Goal: Task Accomplishment & Management: Manage account settings

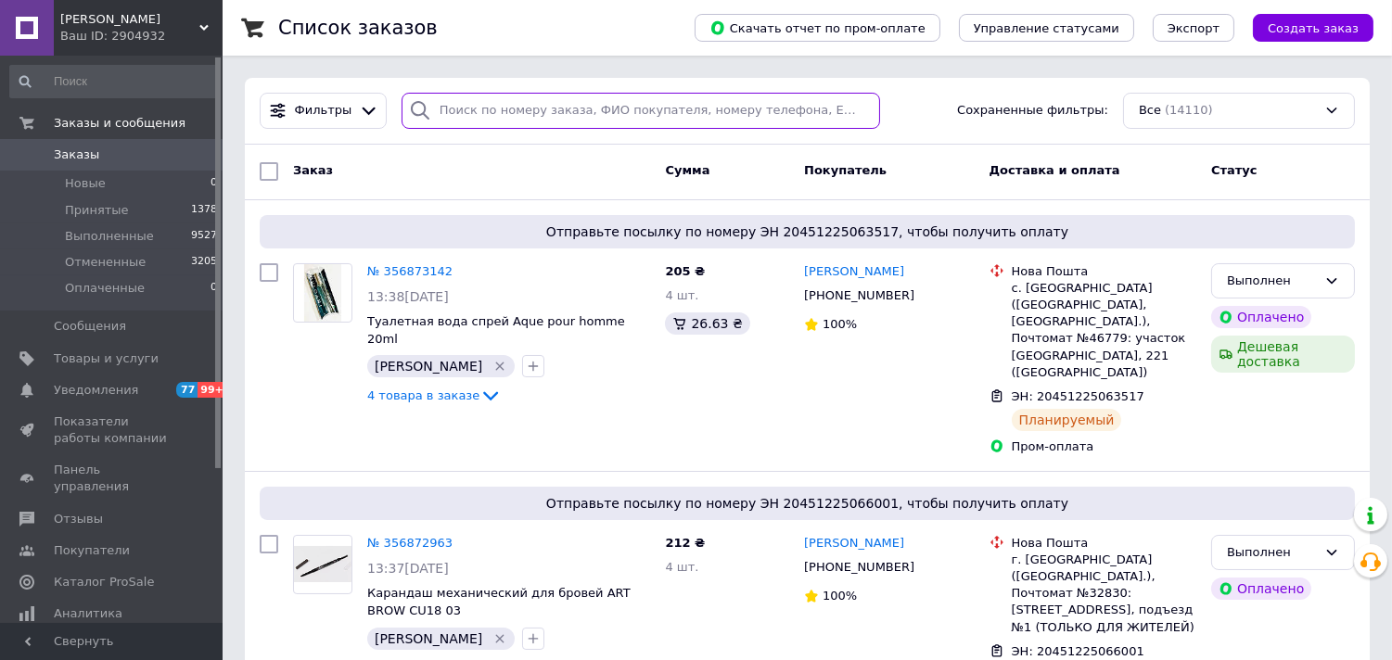
click at [476, 106] on input "search" at bounding box center [640, 111] width 478 height 36
paste input "356841981"
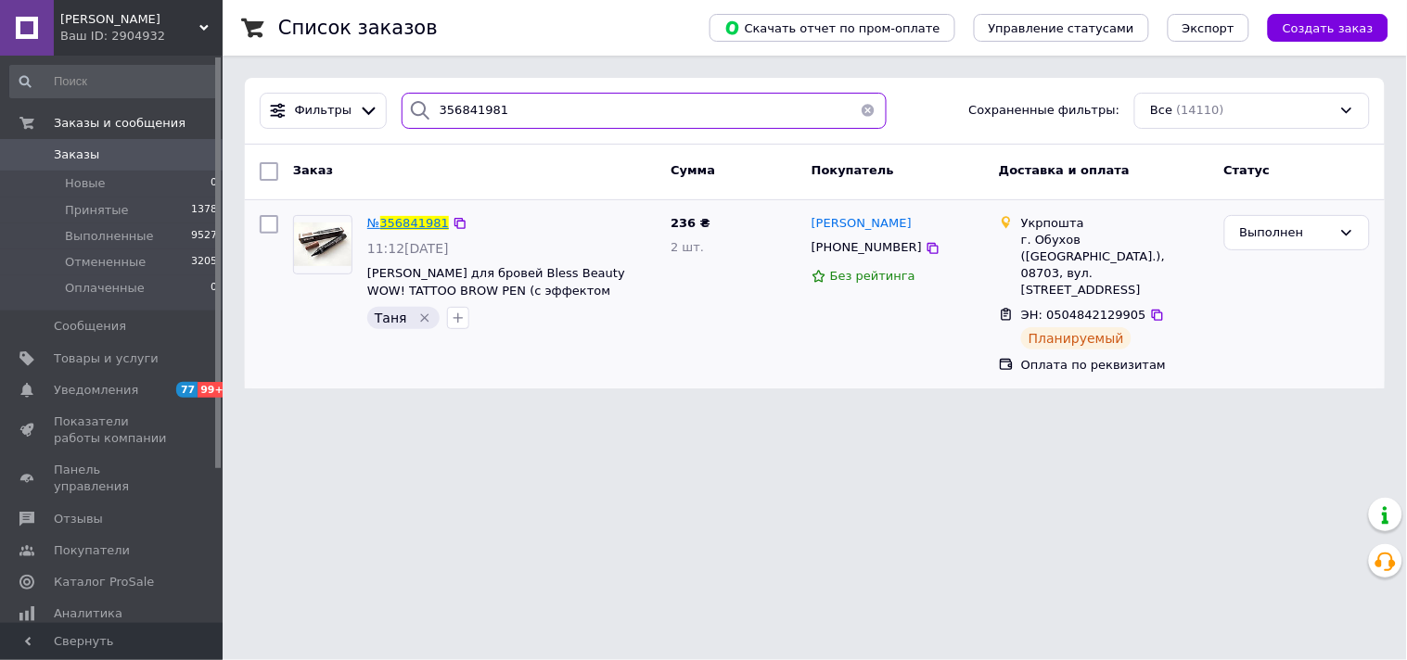
type input "356841981"
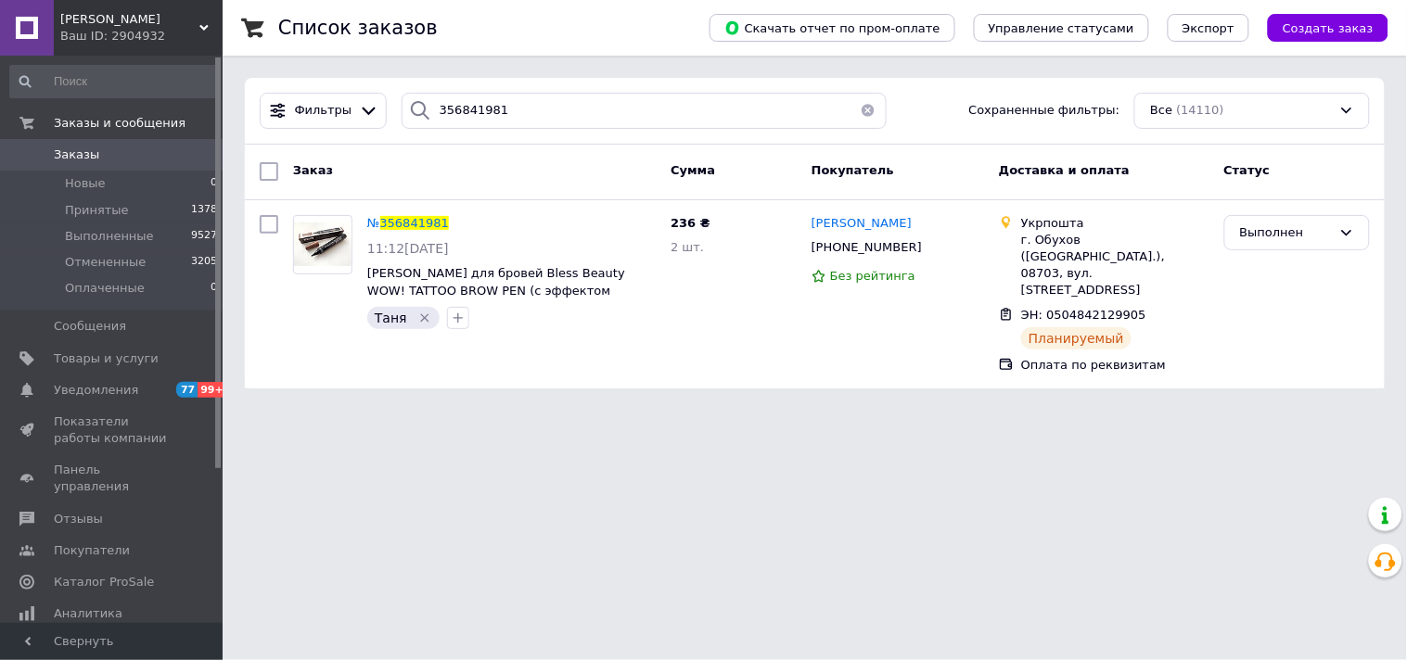
click at [409, 219] on span "356841981" at bounding box center [414, 223] width 69 height 14
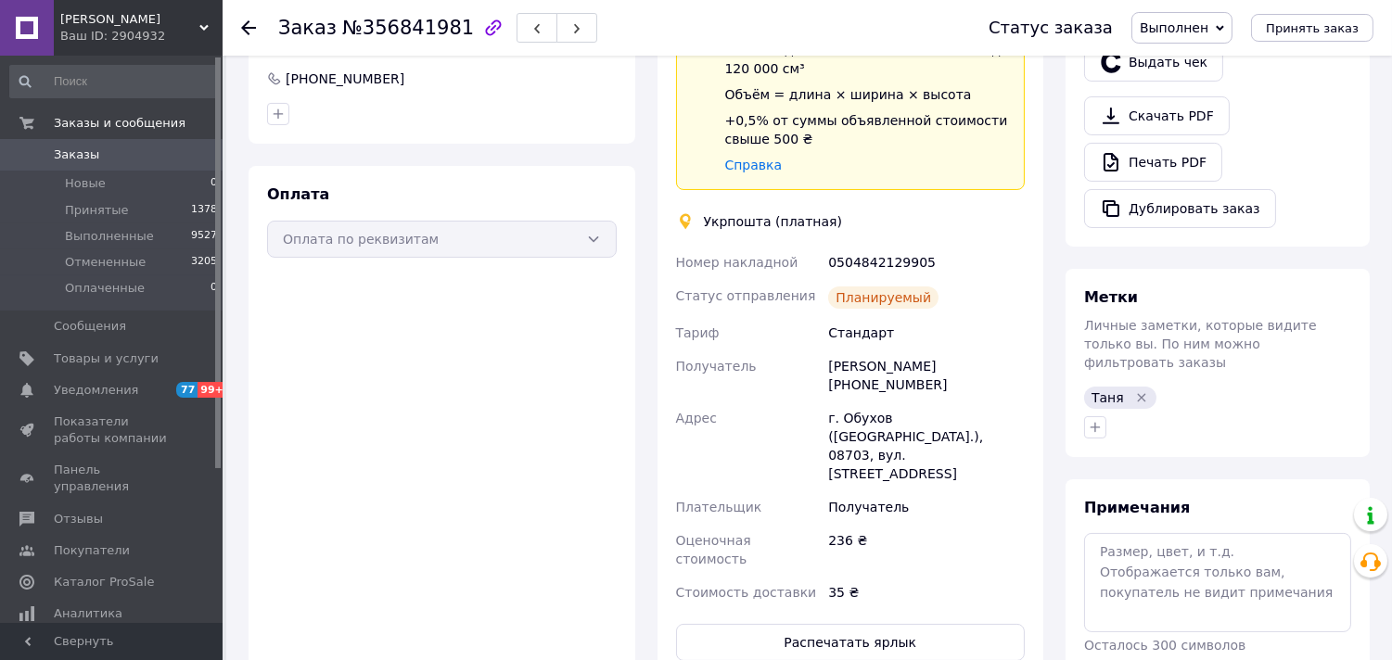
scroll to position [522, 0]
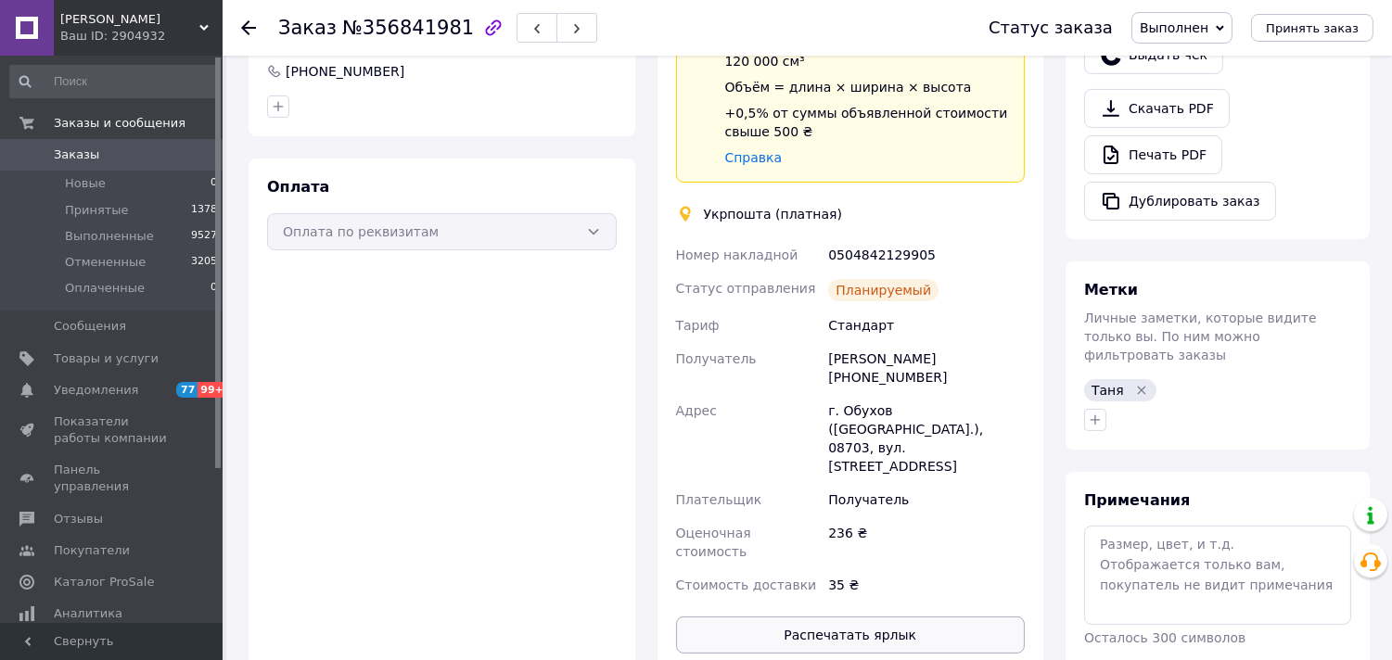
click at [835, 617] on button "Распечатать ярлык" at bounding box center [851, 635] width 350 height 37
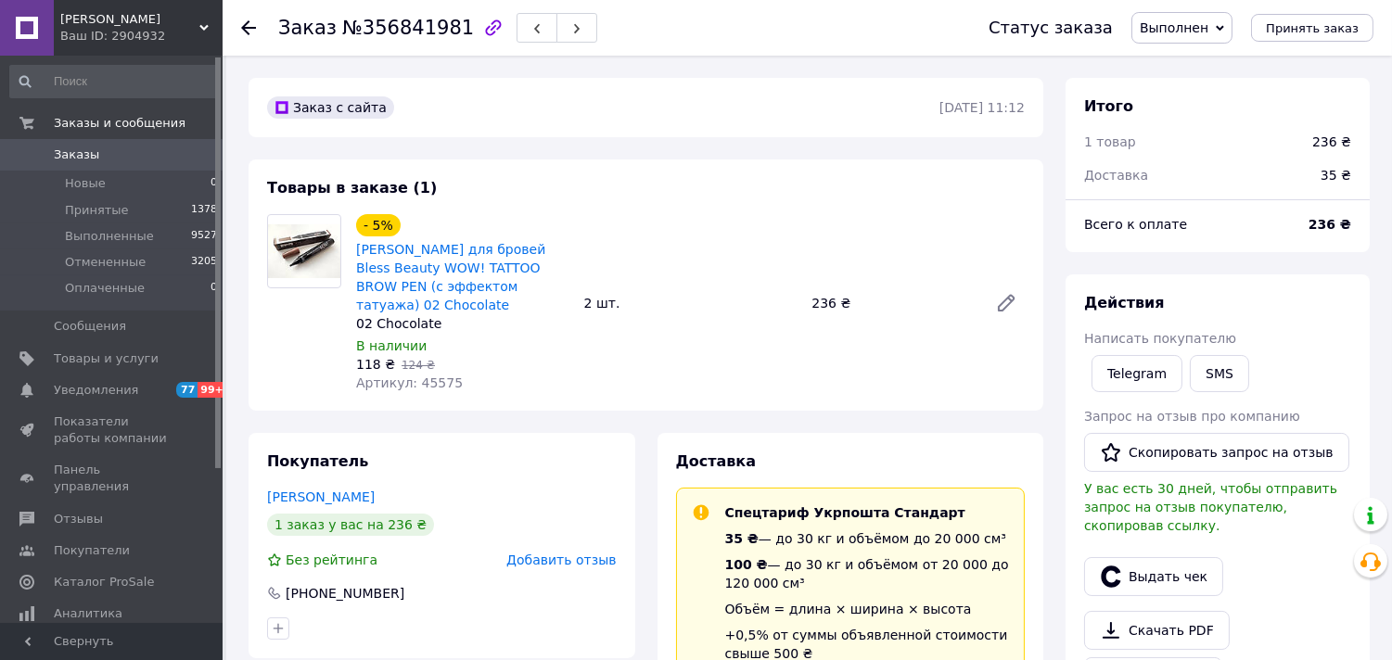
drag, startPoint x: 247, startPoint y: 26, endPoint x: 306, endPoint y: 131, distance: 120.4
click at [245, 26] on icon at bounding box center [248, 27] width 15 height 15
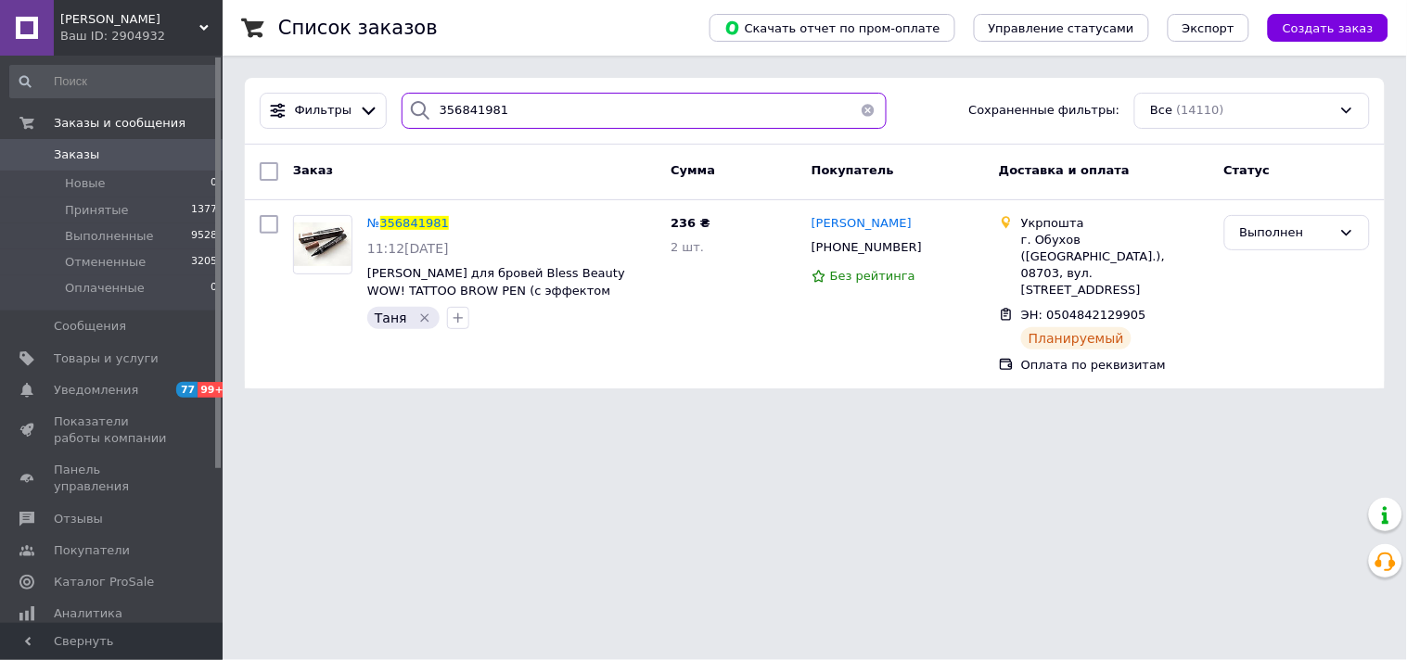
drag, startPoint x: 517, startPoint y: 114, endPoint x: 451, endPoint y: 108, distance: 67.0
click at [451, 108] on input "356841981" at bounding box center [643, 111] width 485 height 36
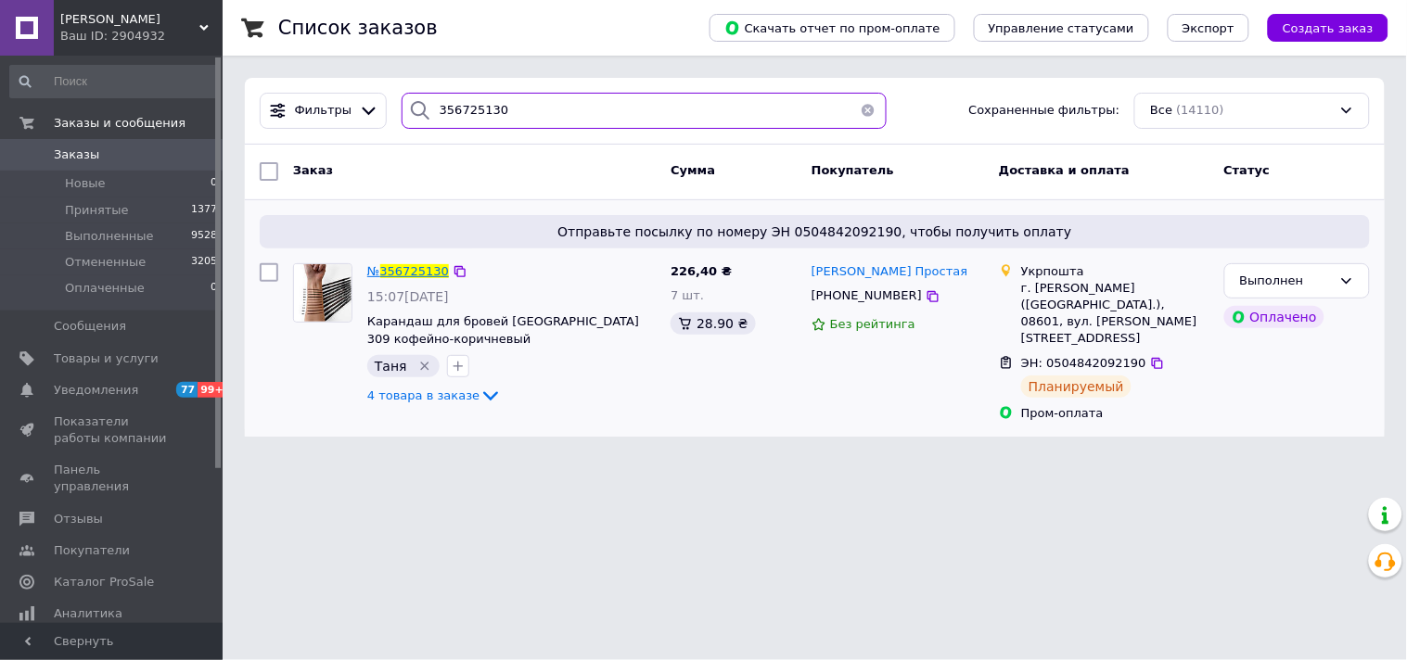
type input "356725130"
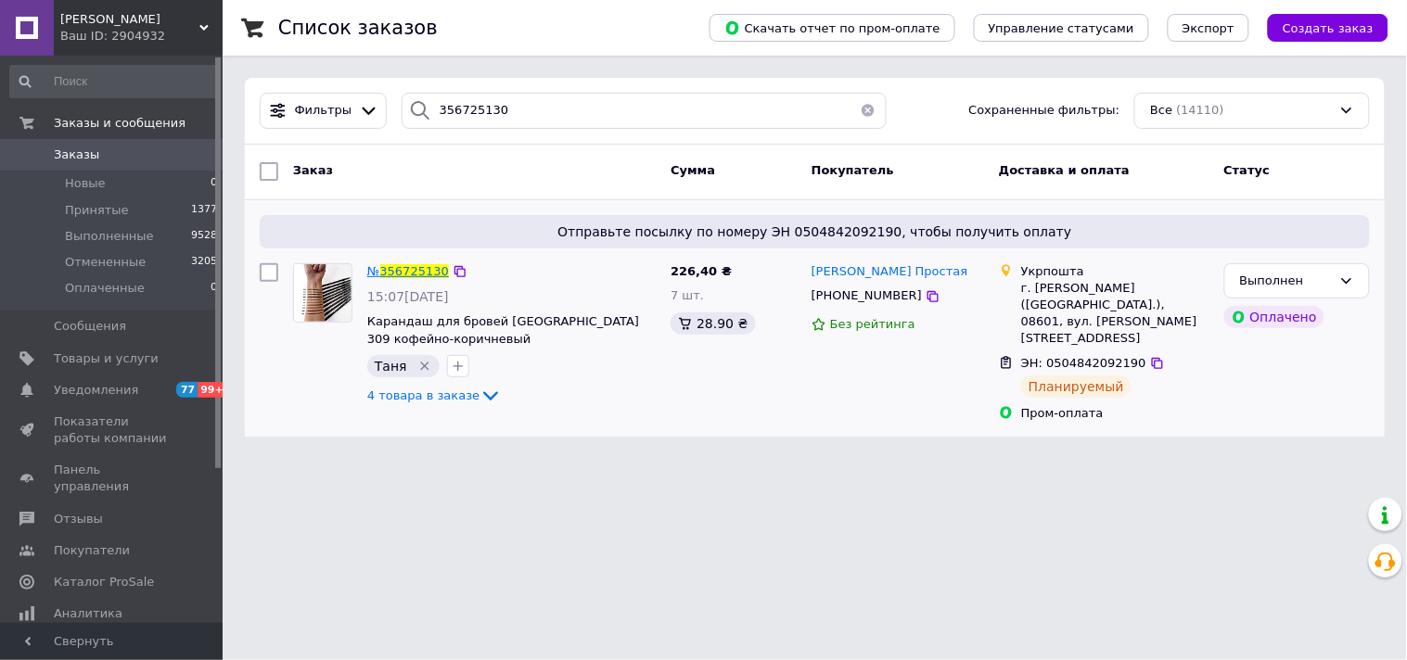
click at [418, 274] on span "356725130" at bounding box center [414, 271] width 69 height 14
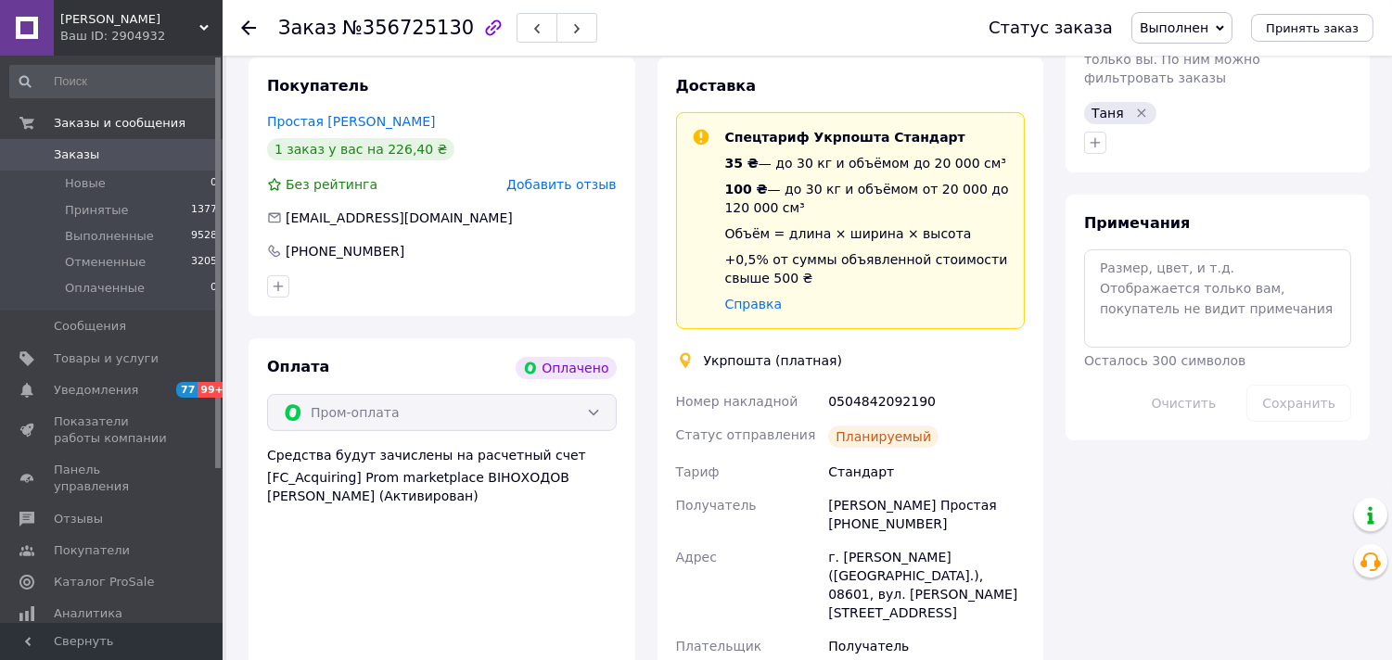
scroll to position [1030, 0]
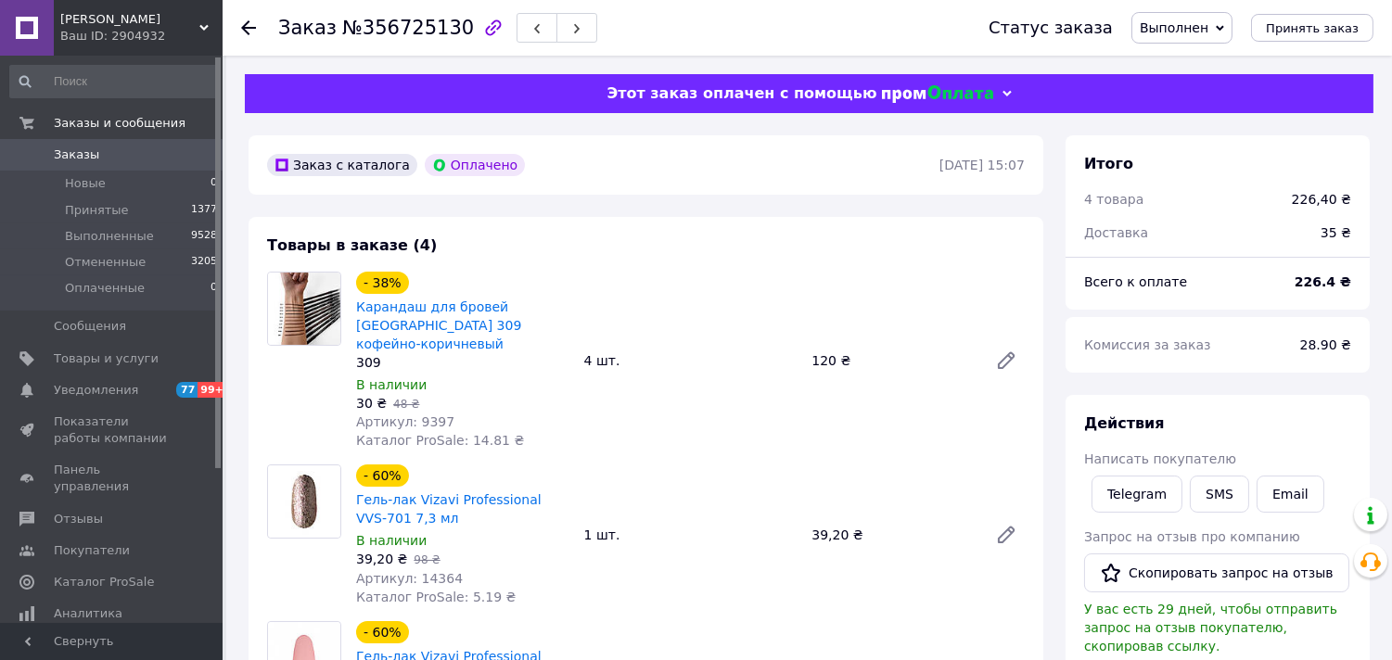
scroll to position [412, 0]
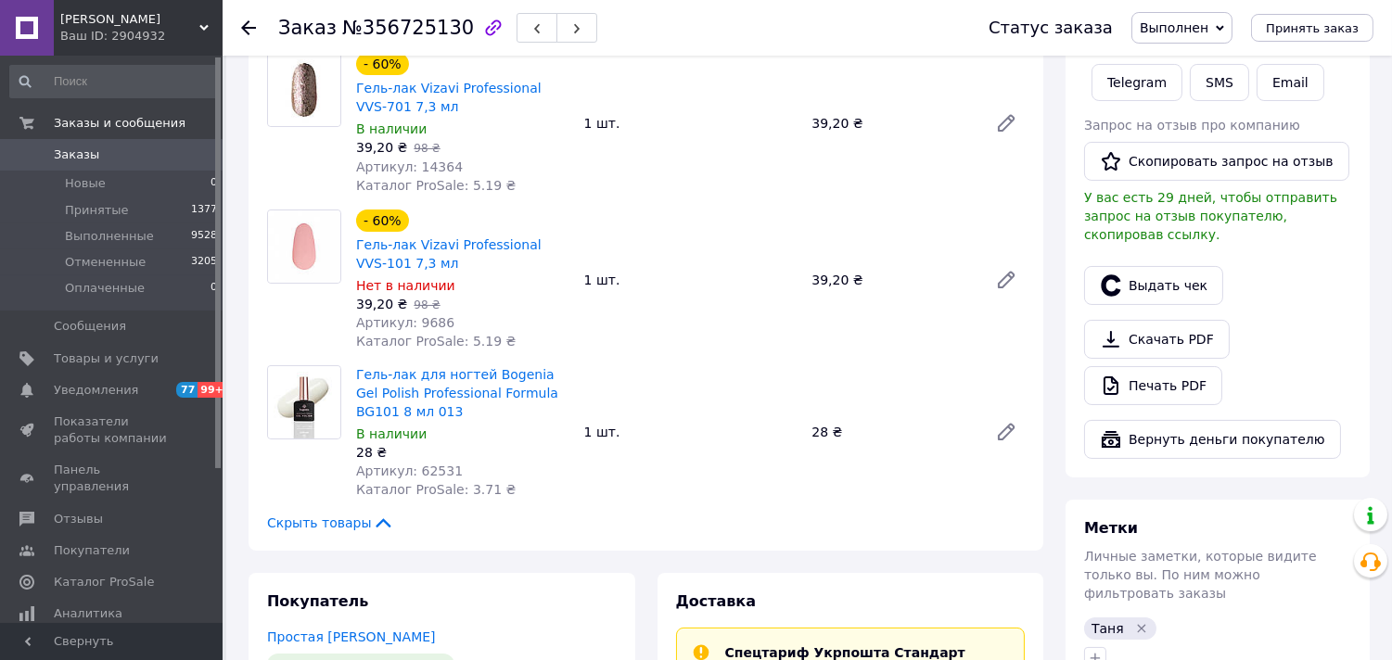
click at [246, 28] on use at bounding box center [248, 27] width 15 height 15
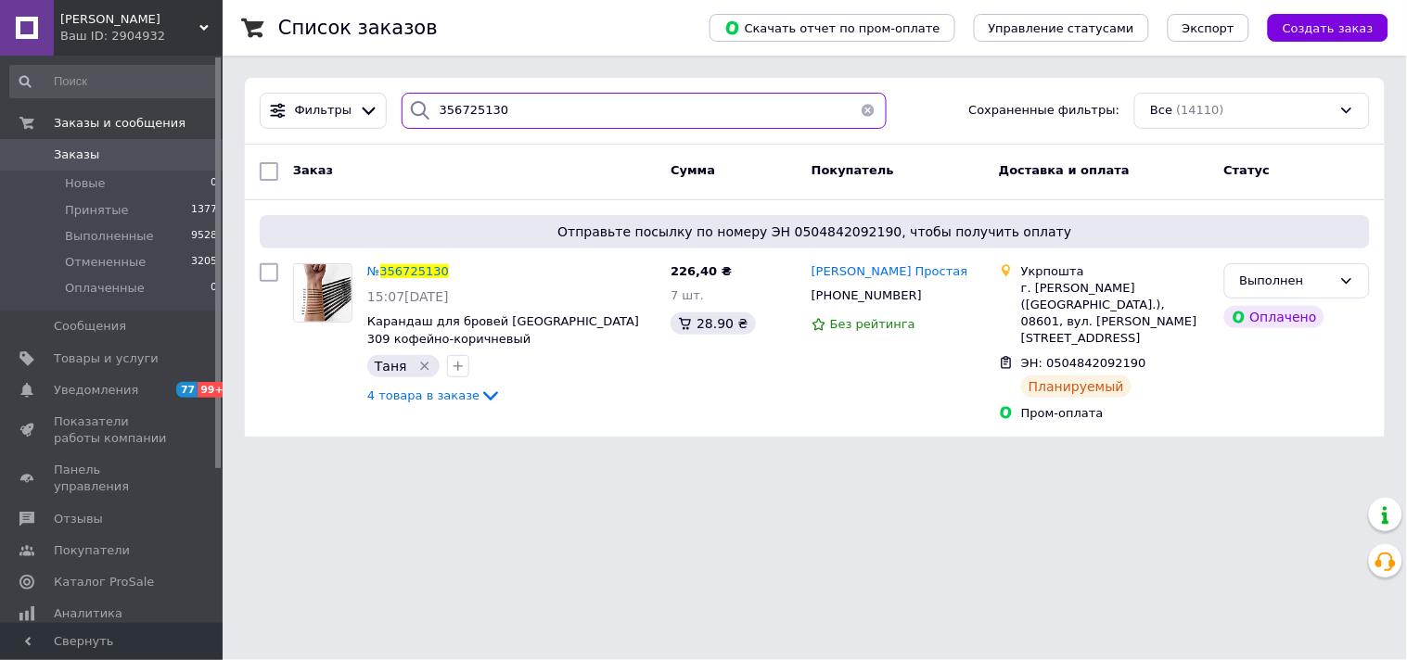
drag, startPoint x: 510, startPoint y: 111, endPoint x: 451, endPoint y: 108, distance: 59.5
click at [451, 108] on input "356725130" at bounding box center [643, 111] width 485 height 36
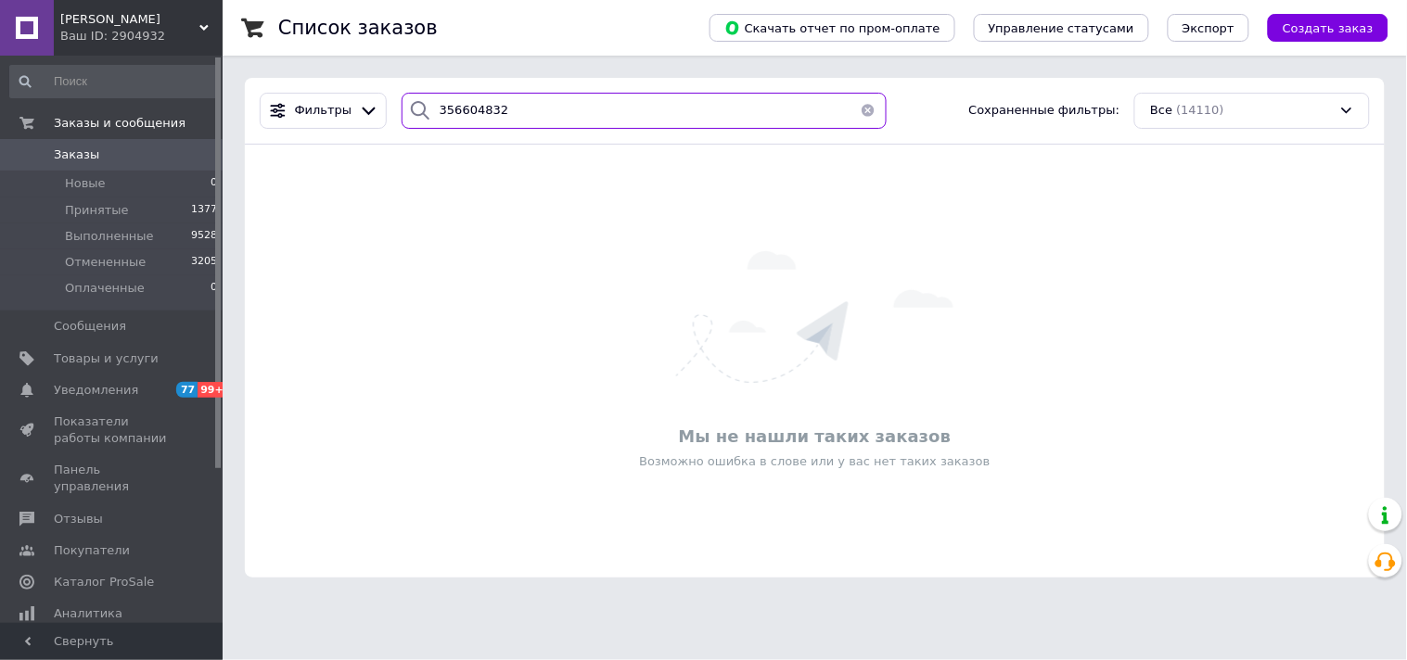
click at [464, 109] on input "356604832" at bounding box center [643, 111] width 485 height 36
type input "356604832"
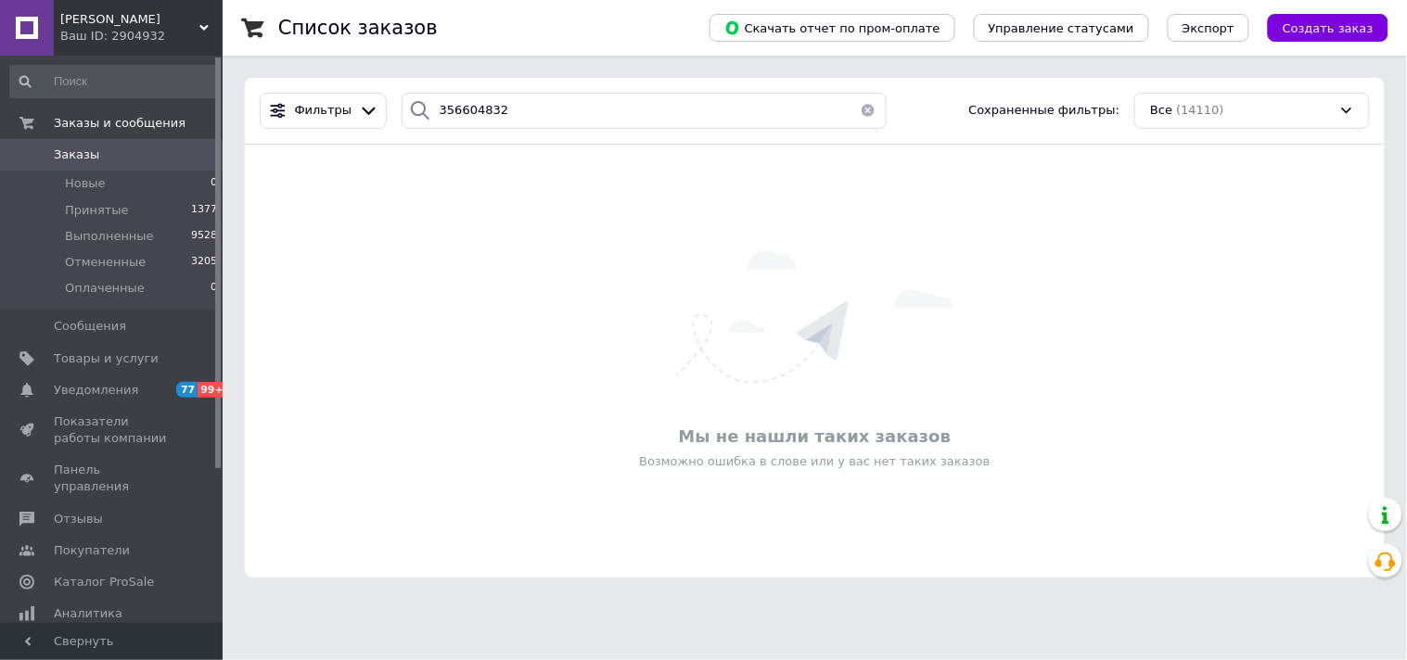
click at [90, 22] on span "[PERSON_NAME]" at bounding box center [129, 19] width 139 height 17
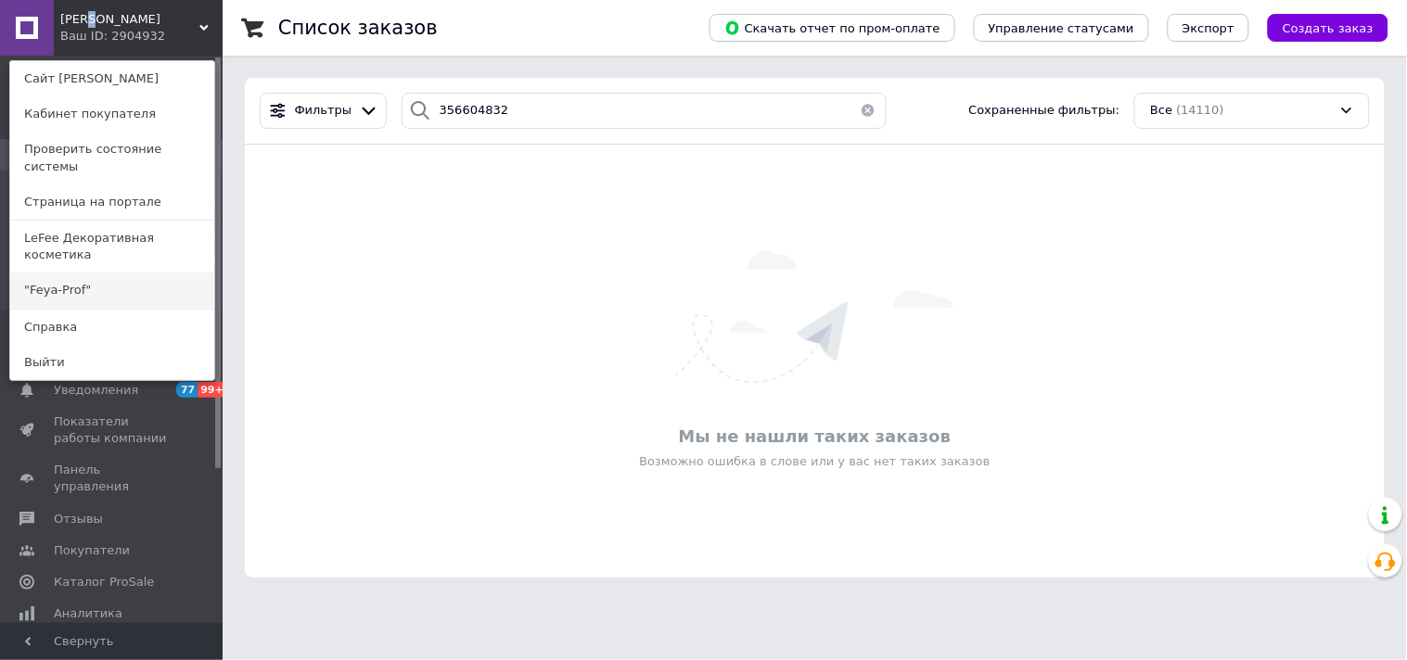
click at [58, 273] on link ""Feya-Prof"" at bounding box center [112, 290] width 204 height 35
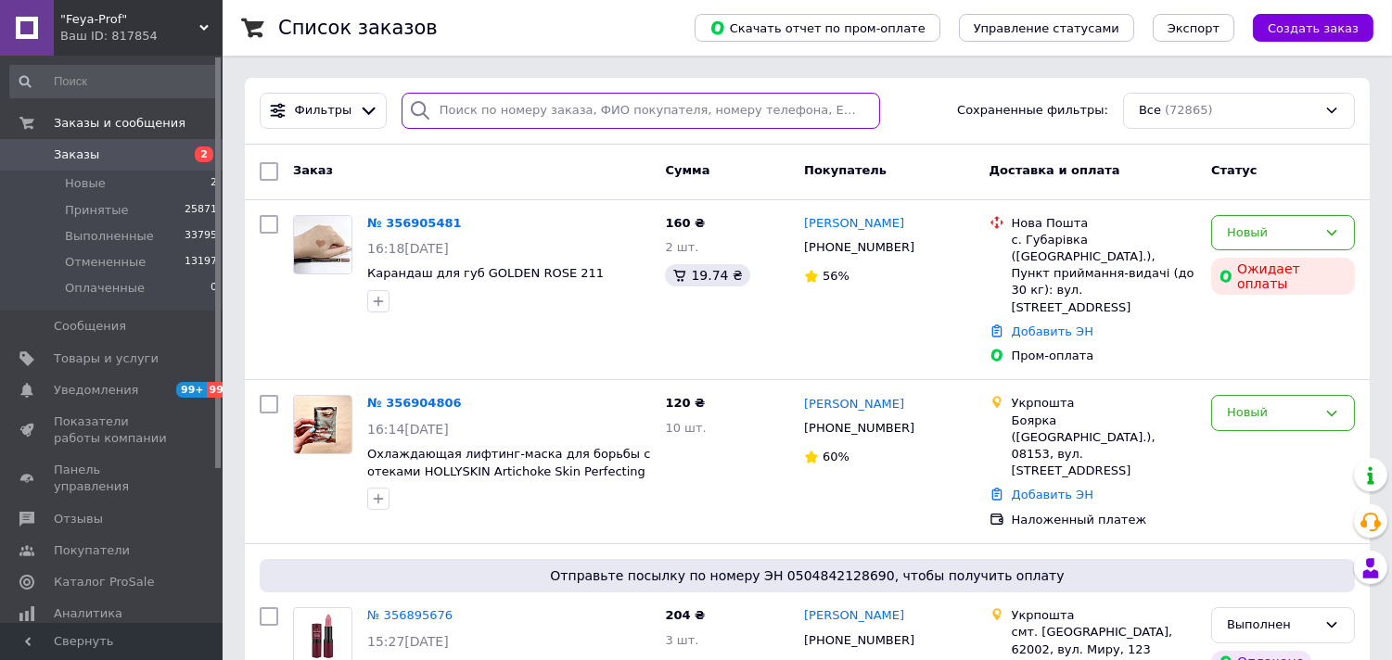
click at [478, 107] on input "search" at bounding box center [640, 111] width 478 height 36
paste input "356604832"
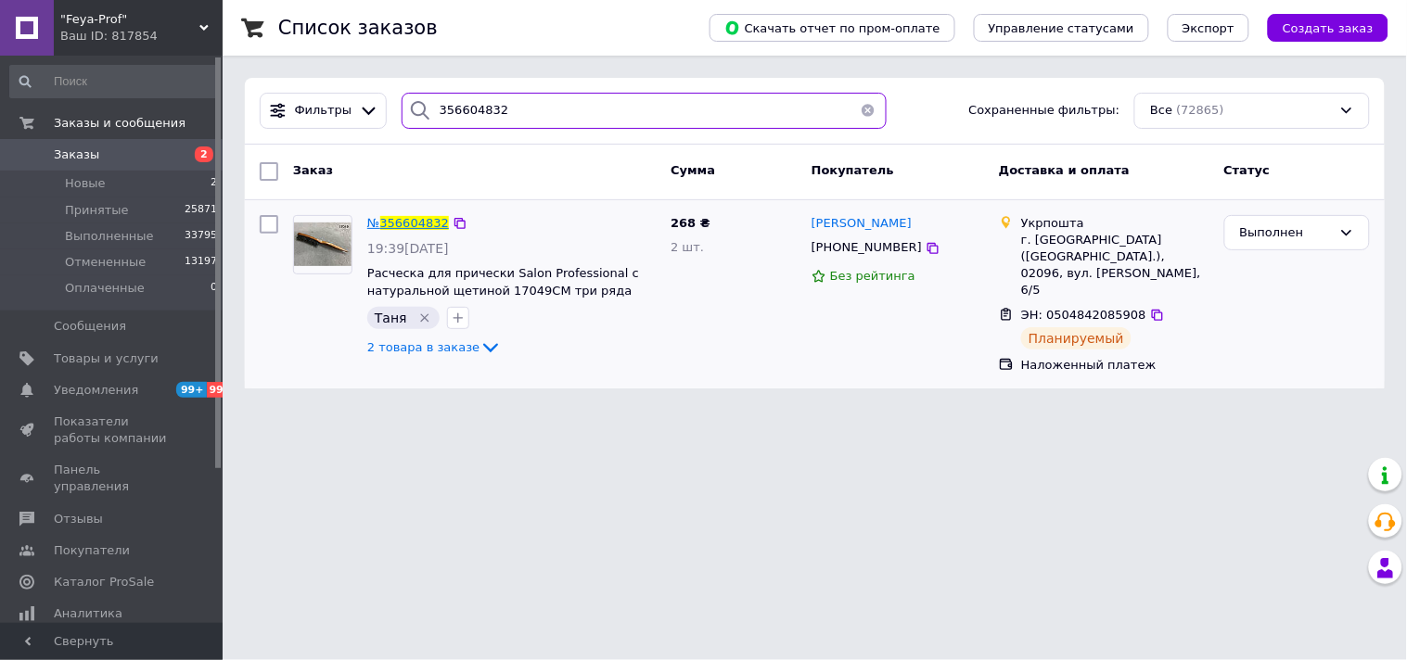
type input "356604832"
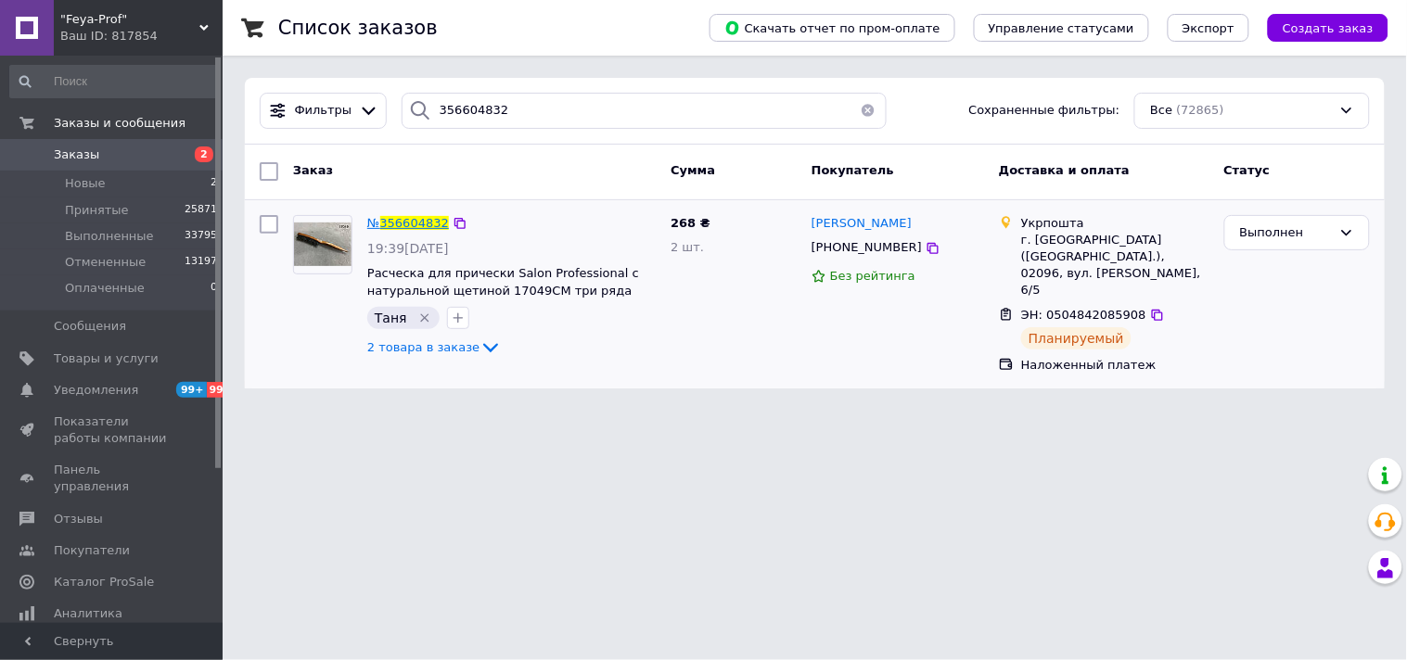
click at [405, 223] on span "356604832" at bounding box center [414, 223] width 69 height 14
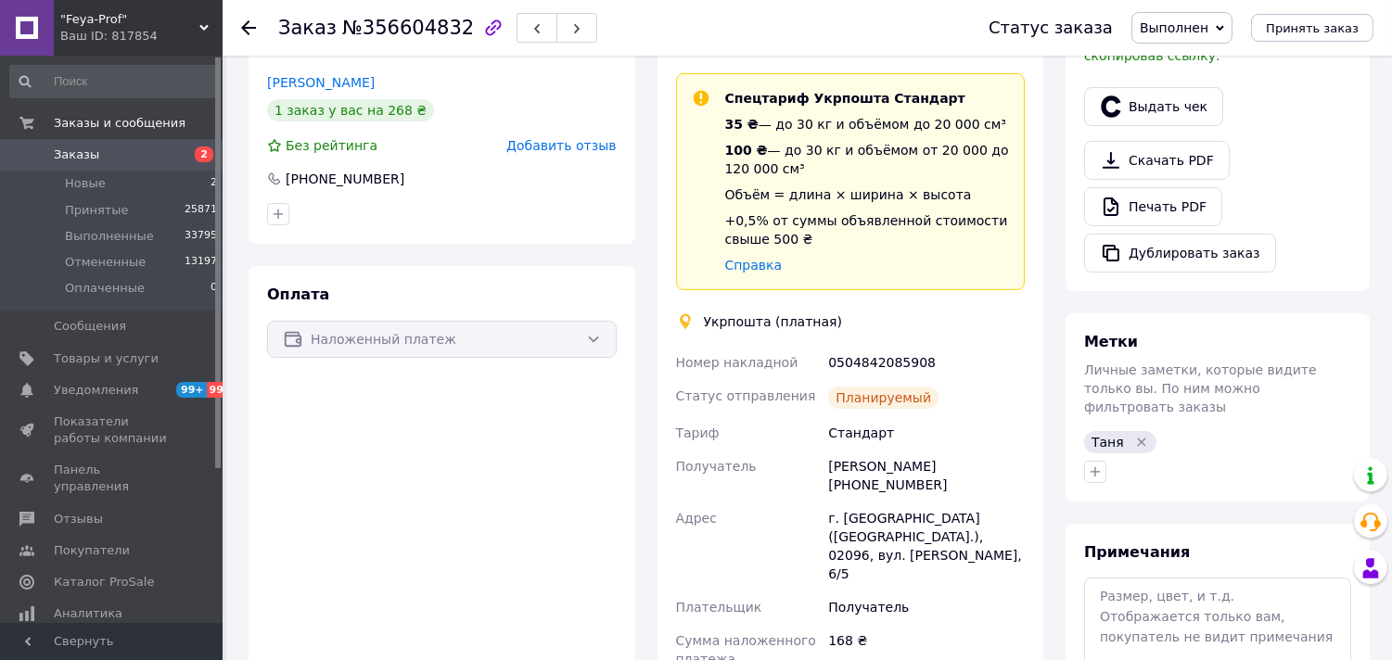
scroll to position [823, 0]
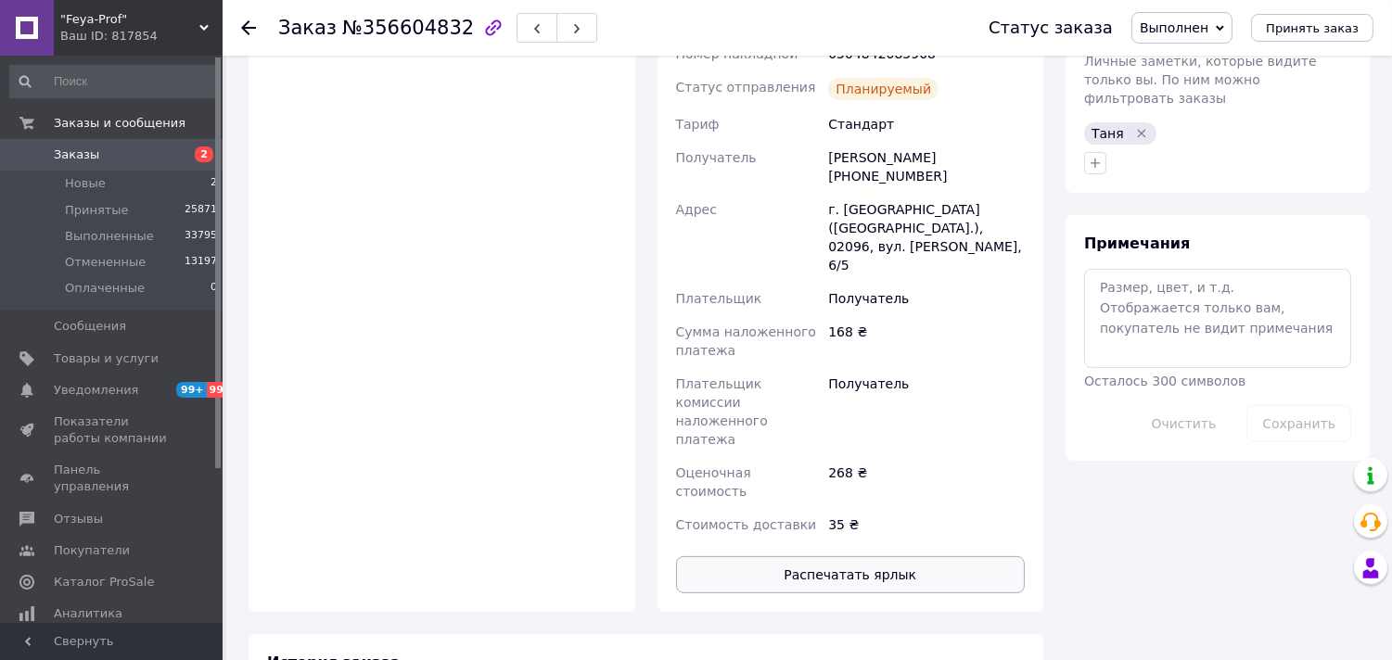
click at [808, 556] on button "Распечатать ярлык" at bounding box center [851, 574] width 350 height 37
click at [248, 24] on icon at bounding box center [248, 27] width 15 height 15
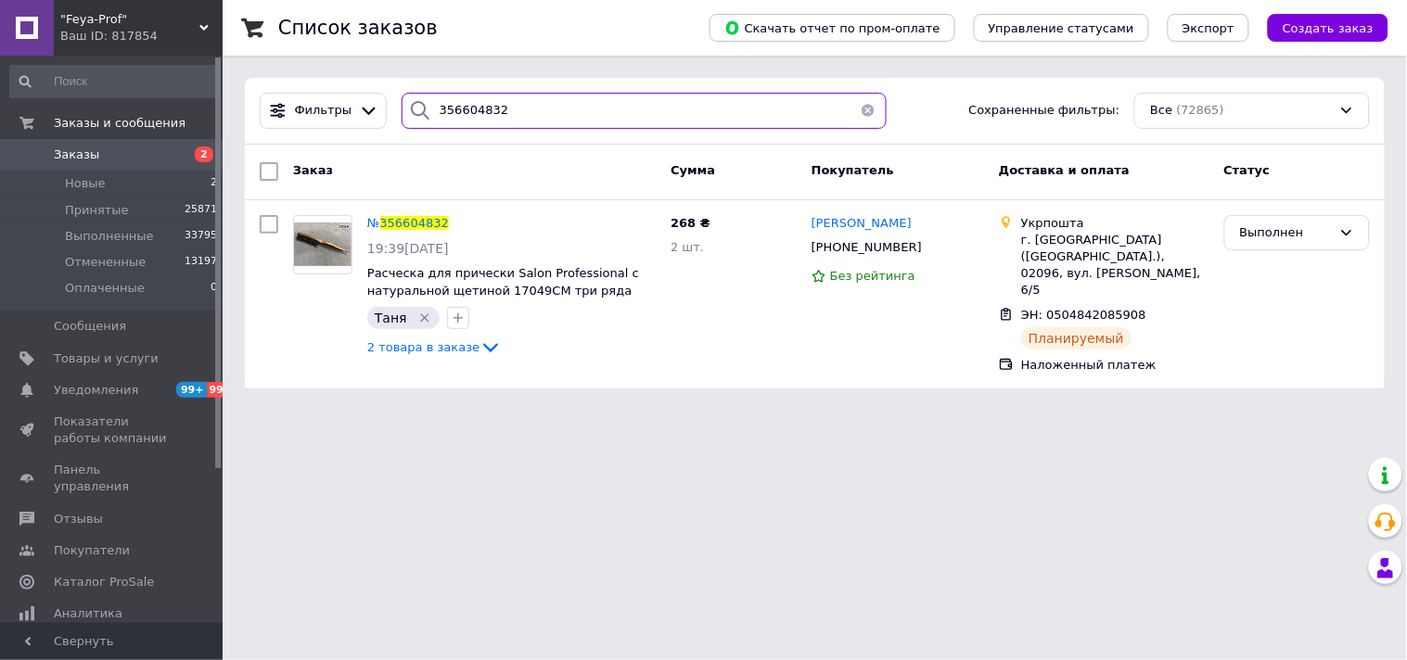
drag, startPoint x: 508, startPoint y: 111, endPoint x: 459, endPoint y: 108, distance: 49.3
click at [459, 108] on input "356604832" at bounding box center [643, 111] width 485 height 36
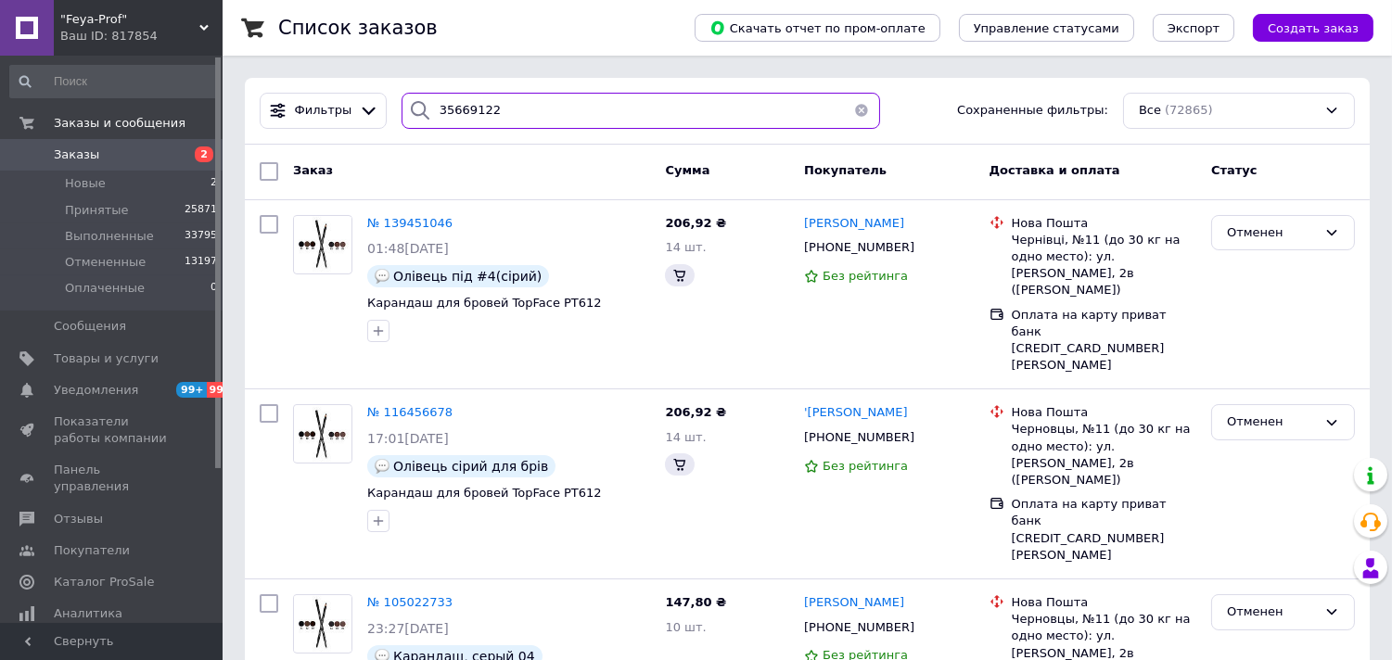
type input "356691229"
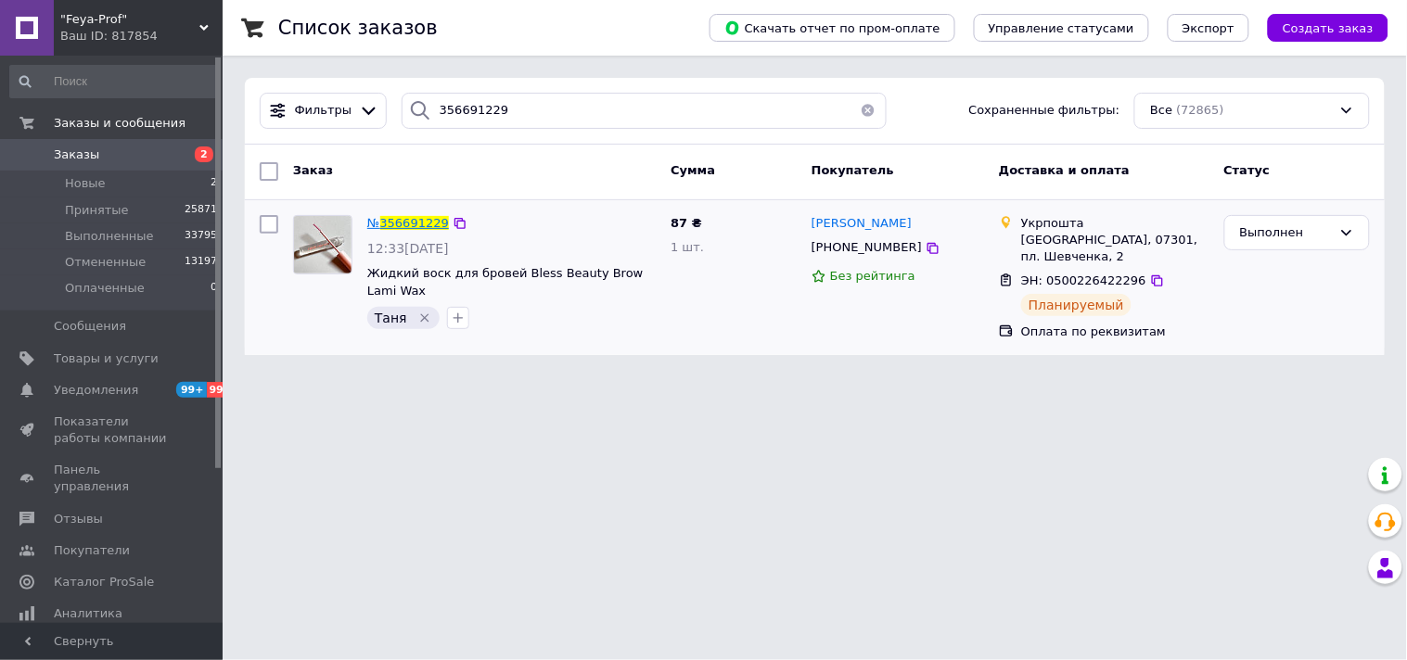
click at [402, 225] on span "356691229" at bounding box center [414, 223] width 69 height 14
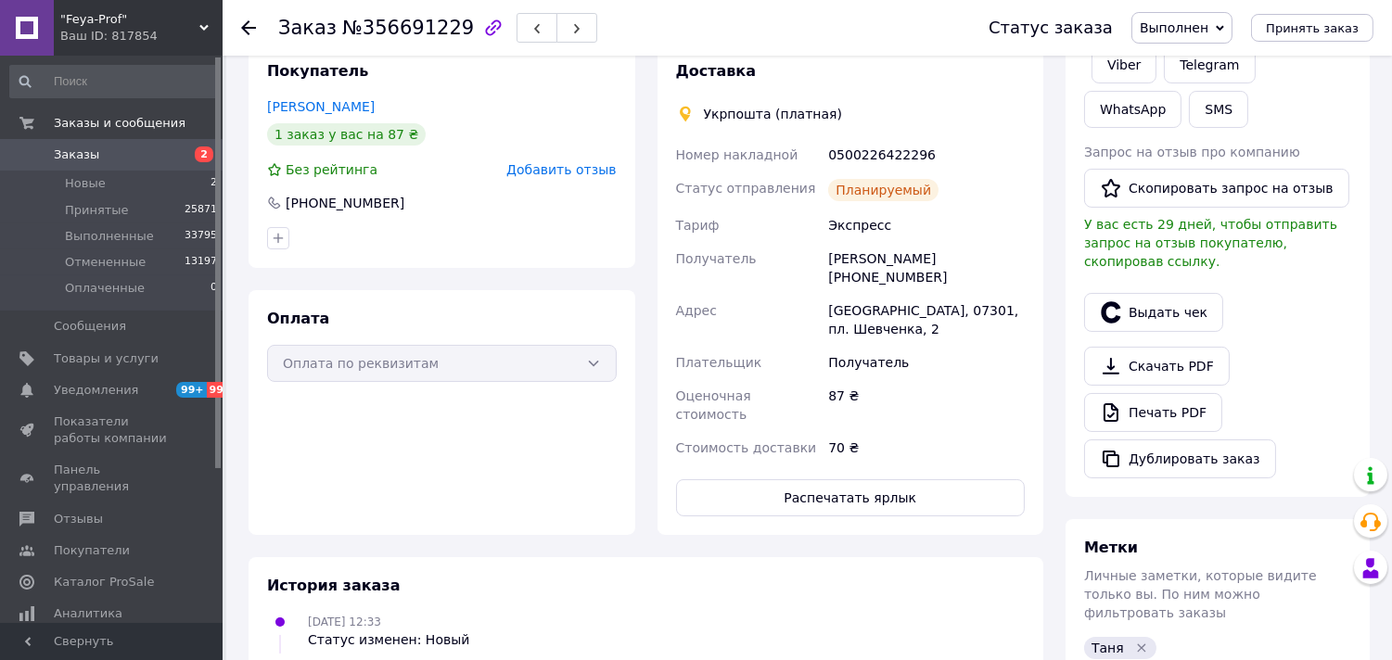
scroll to position [206, 0]
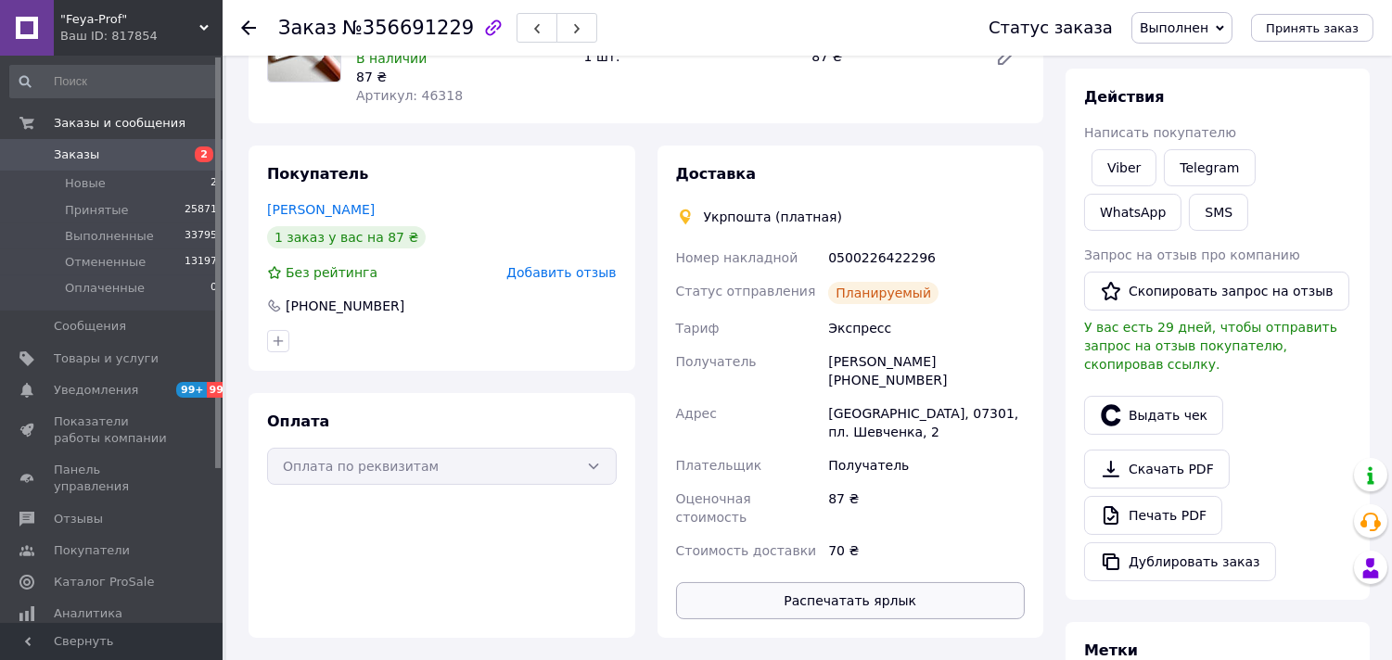
click at [859, 582] on button "Распечатать ярлык" at bounding box center [851, 600] width 350 height 37
drag, startPoint x: 242, startPoint y: 19, endPoint x: 404, endPoint y: 225, distance: 262.1
click at [243, 21] on icon at bounding box center [248, 27] width 15 height 15
